Goal: Answer question/provide support

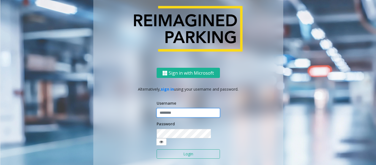
type input "*********"
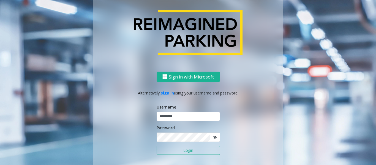
click at [179, 152] on button "Login" at bounding box center [188, 150] width 63 height 9
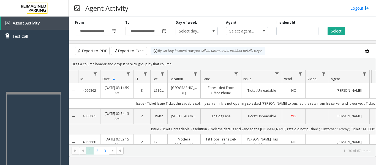
click at [58, 93] on div at bounding box center [33, 93] width 55 height 2
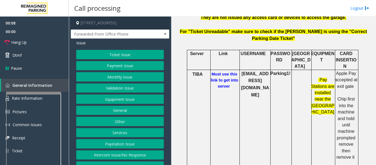
scroll to position [9, 0]
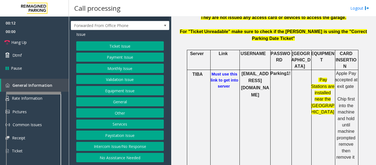
click at [131, 146] on button "Intercom Issue/No Response" at bounding box center [120, 146] width 88 height 9
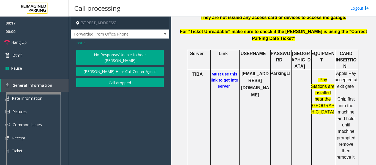
click at [155, 54] on button "No Response/Unable to hear [PERSON_NAME]" at bounding box center [120, 57] width 88 height 15
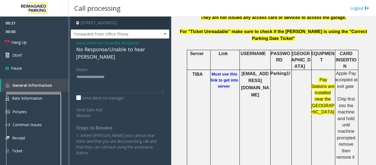
click at [124, 49] on div "No Response/Unable to hear [PERSON_NAME]" at bounding box center [120, 53] width 88 height 15
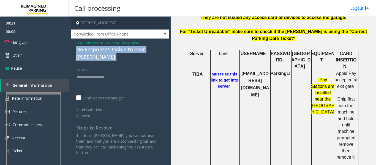
click at [124, 49] on div "No Response/Unable to hear [PERSON_NAME]" at bounding box center [120, 53] width 88 height 15
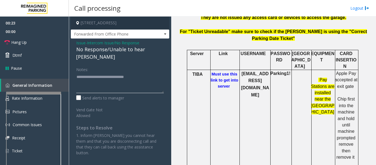
click at [144, 72] on textarea at bounding box center [120, 82] width 88 height 21
type textarea "**********"
click at [11, 42] on span "Hang Up" at bounding box center [18, 42] width 15 height 6
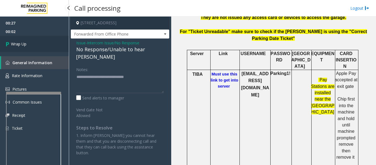
click at [34, 46] on link "Wrap Up" at bounding box center [34, 44] width 69 height 16
